Goal: Task Accomplishment & Management: Manage account settings

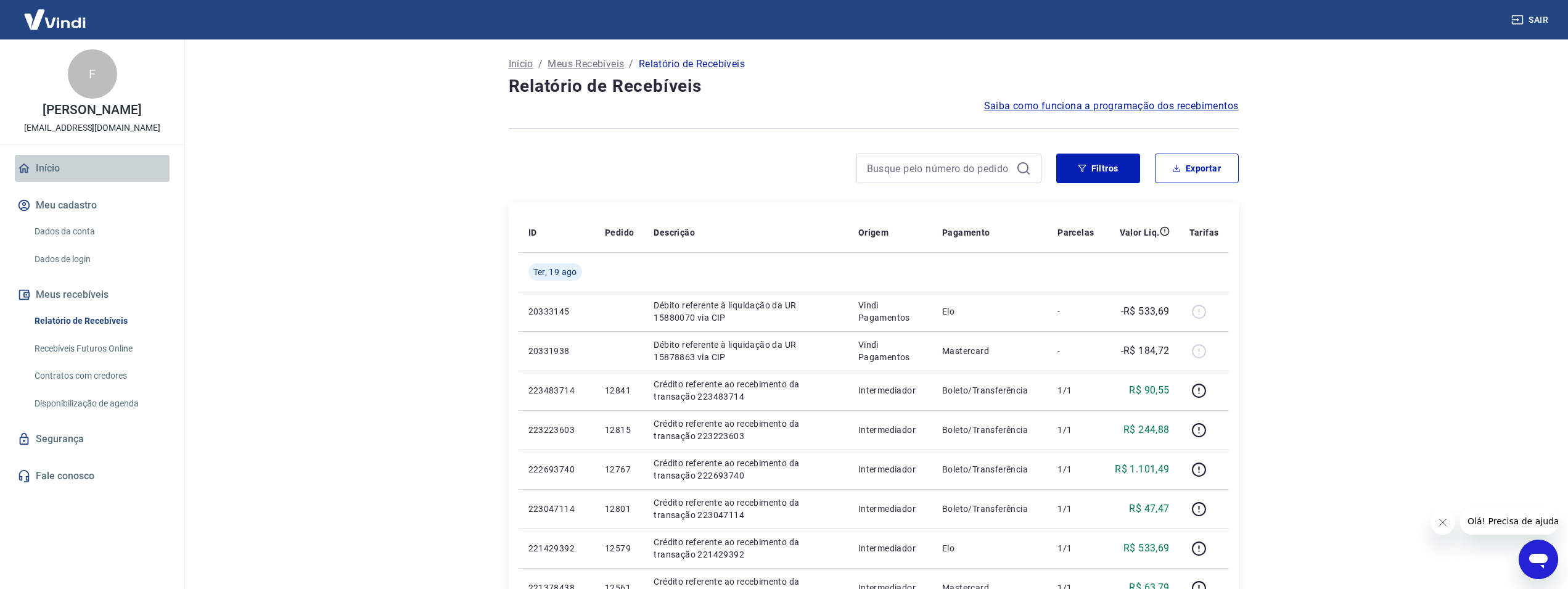
click at [55, 167] on link "Início" at bounding box center [92, 168] width 155 height 27
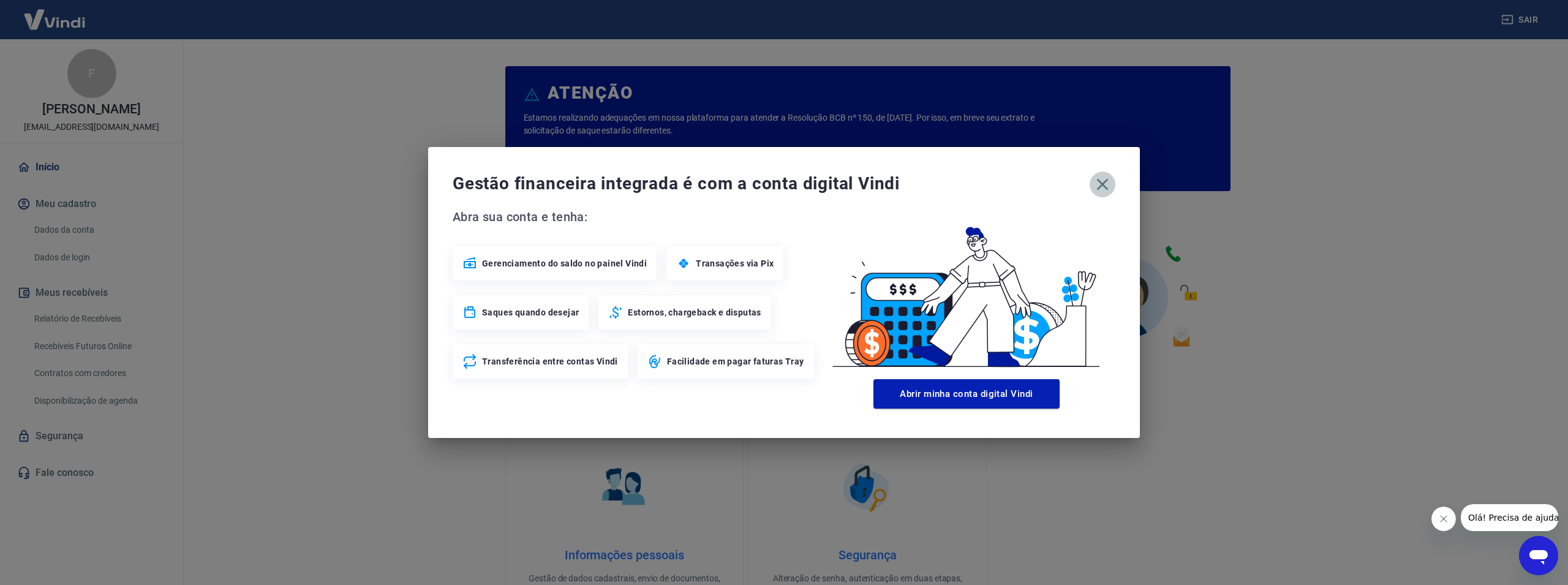
click at [1107, 187] on icon "button" at bounding box center [1102, 184] width 19 height 19
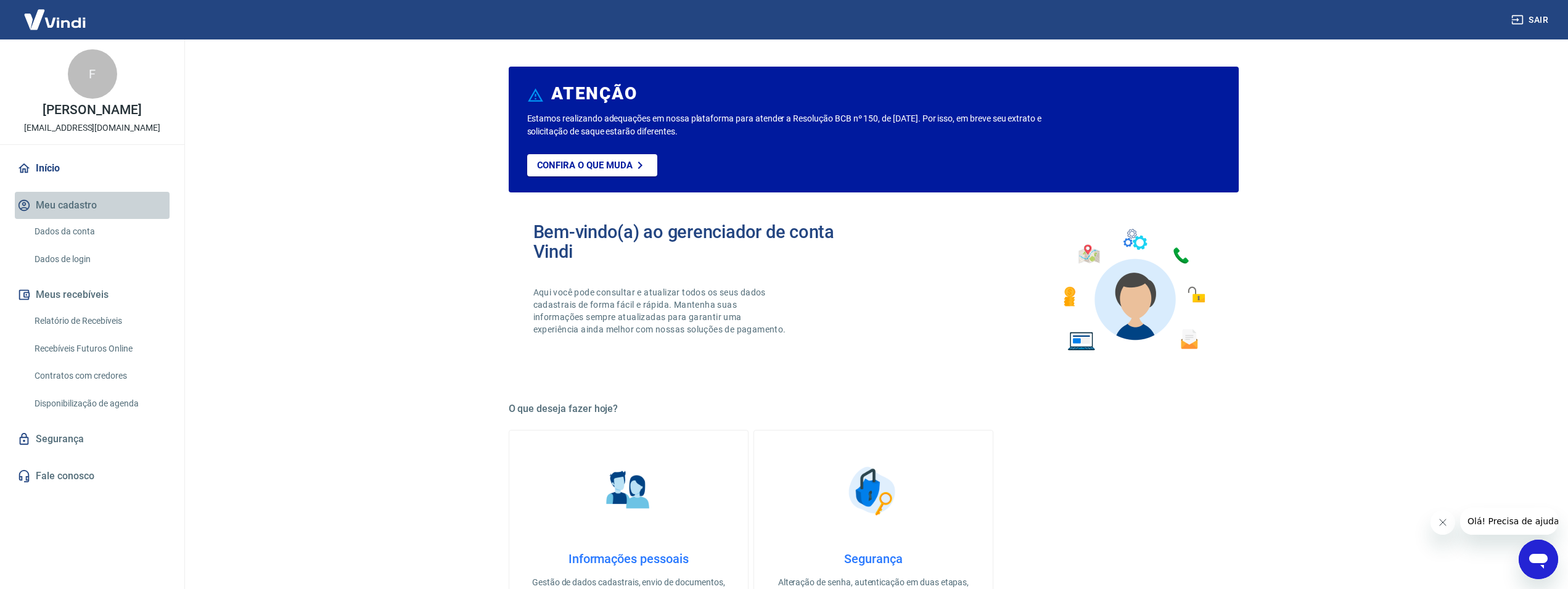
click at [62, 209] on button "Meu cadastro" at bounding box center [92, 205] width 155 height 27
click at [86, 203] on button "Meu cadastro" at bounding box center [92, 205] width 155 height 27
click at [54, 161] on link "Início" at bounding box center [92, 168] width 155 height 27
click at [46, 163] on link "Início" at bounding box center [92, 168] width 155 height 27
click at [49, 171] on link "Início" at bounding box center [92, 168] width 155 height 27
